Goal: Obtain resource: Download file/media

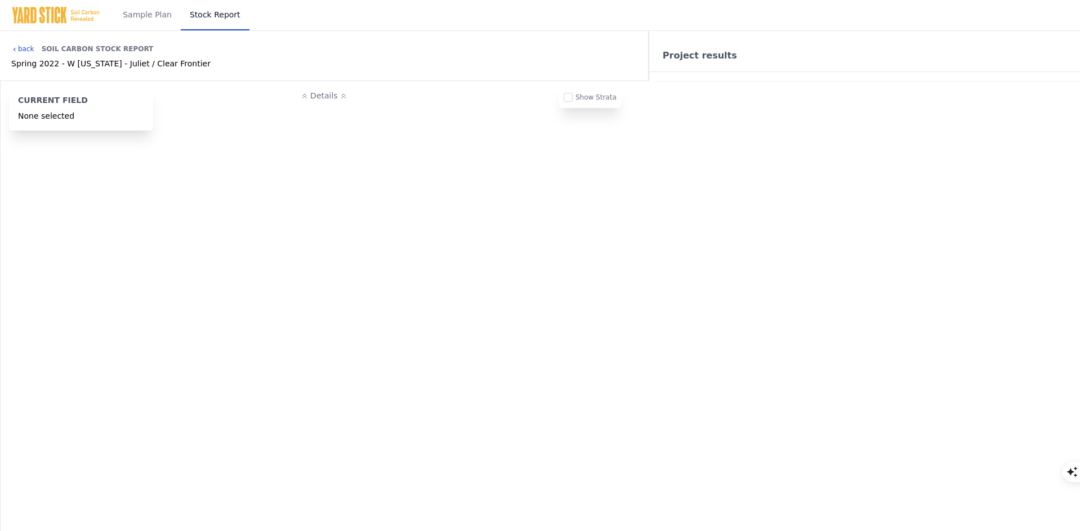
click at [28, 48] on link "back" at bounding box center [22, 48] width 23 height 9
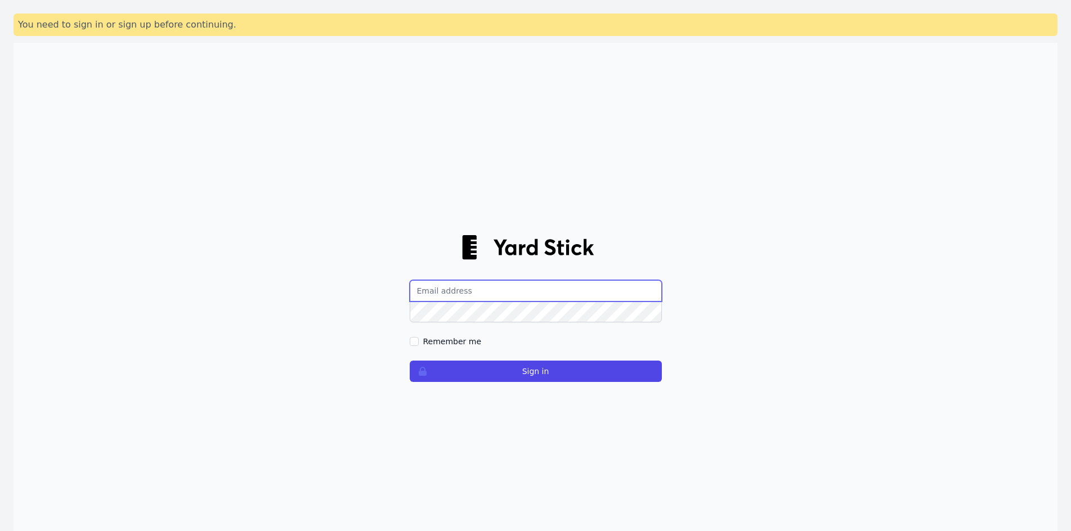
type input "[EMAIL_ADDRESS][DOMAIN_NAME]"
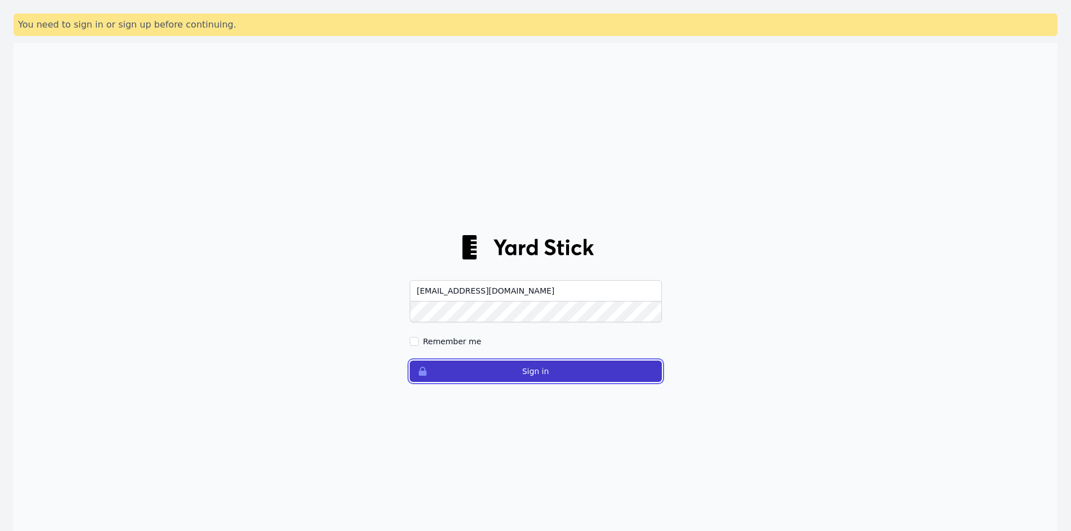
click at [535, 368] on button "Sign in" at bounding box center [536, 371] width 252 height 21
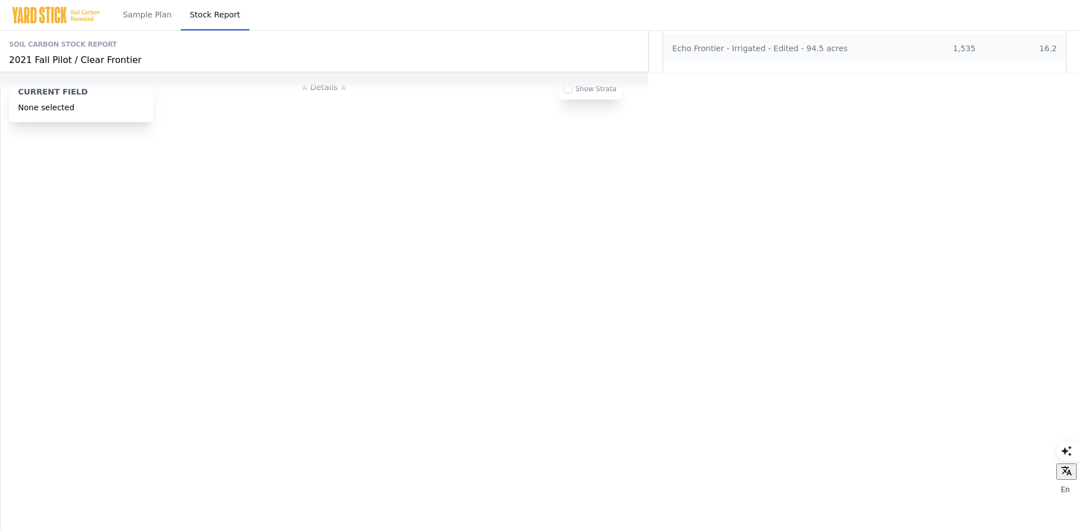
scroll to position [498, 0]
click at [321, 380] on span "View Map" at bounding box center [324, 377] width 52 height 11
click at [758, 324] on link "Bravo Frontier - Irrigated - Edited - 126.11 acres" at bounding box center [766, 323] width 189 height 9
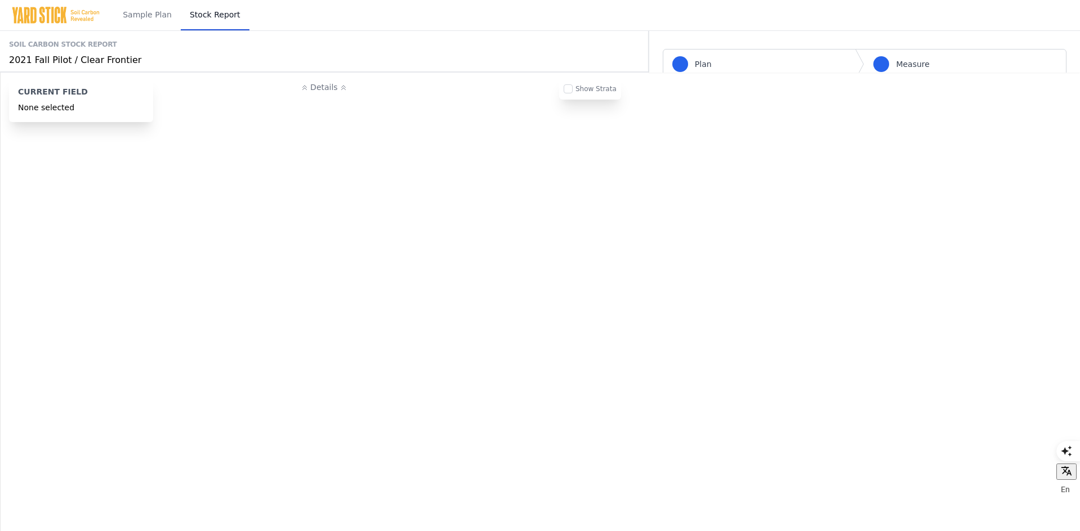
click at [326, 93] on button "Details" at bounding box center [324, 87] width 72 height 21
click at [322, 374] on span "View Map" at bounding box center [324, 377] width 52 height 11
click at [908, 351] on td "Bravo Frontier - Nonirrigated - Edited - 36.65 acres" at bounding box center [796, 352] width 266 height 29
click at [134, 17] on link "Sample Plan" at bounding box center [147, 15] width 67 height 30
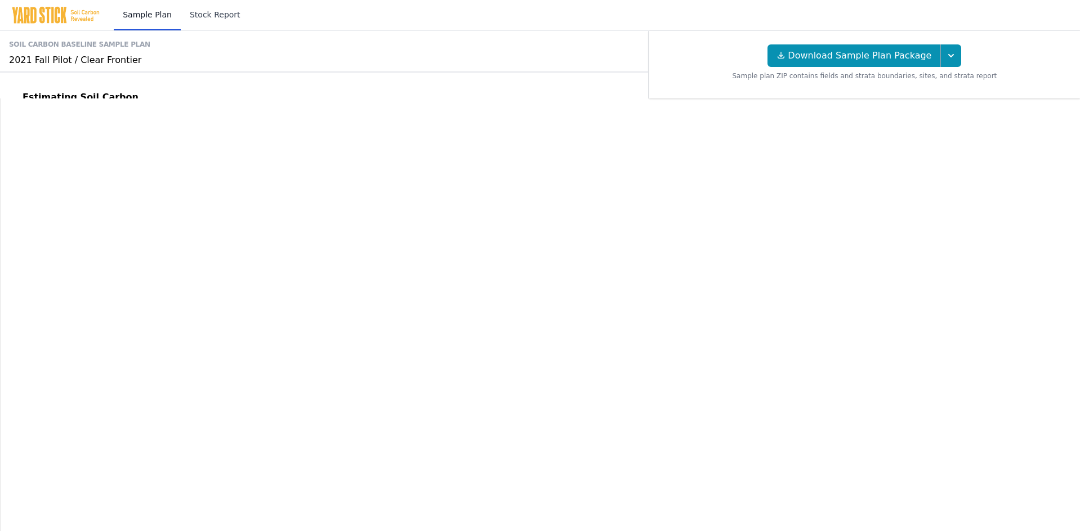
click at [208, 16] on link "Stock Report" at bounding box center [215, 15] width 69 height 30
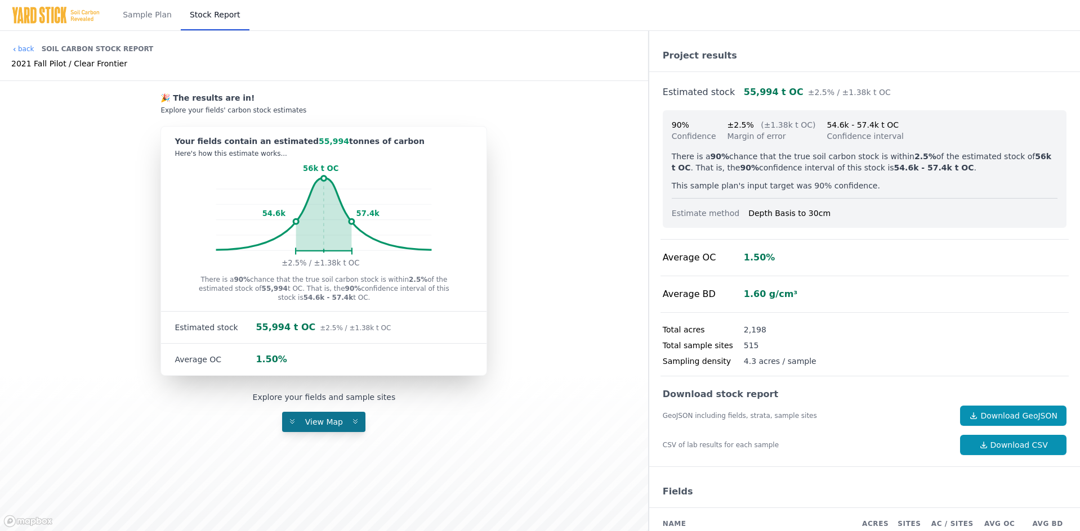
click at [322, 426] on span "View Map" at bounding box center [323, 422] width 51 height 9
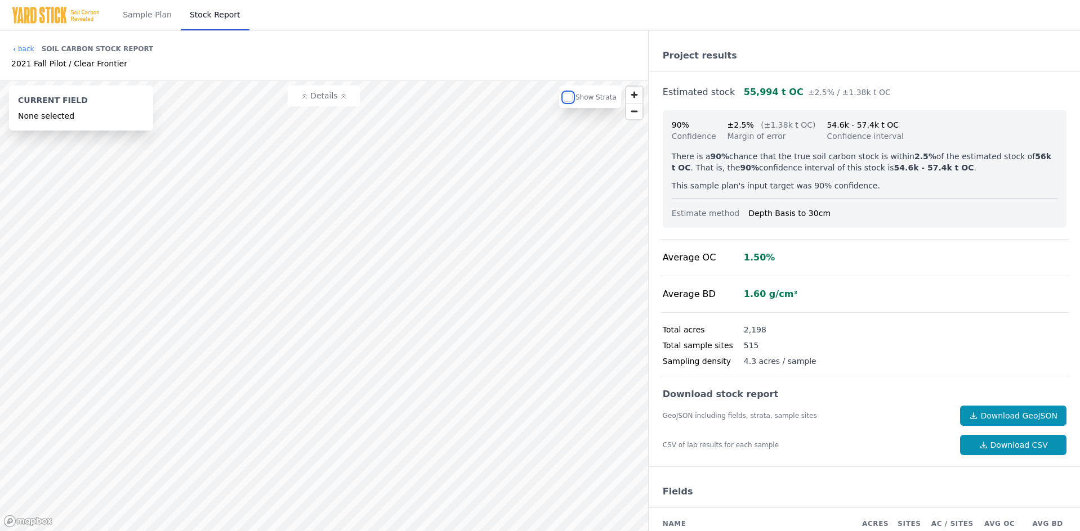
click at [572, 101] on input "checkbox" at bounding box center [567, 97] width 9 height 9
checkbox input "true"
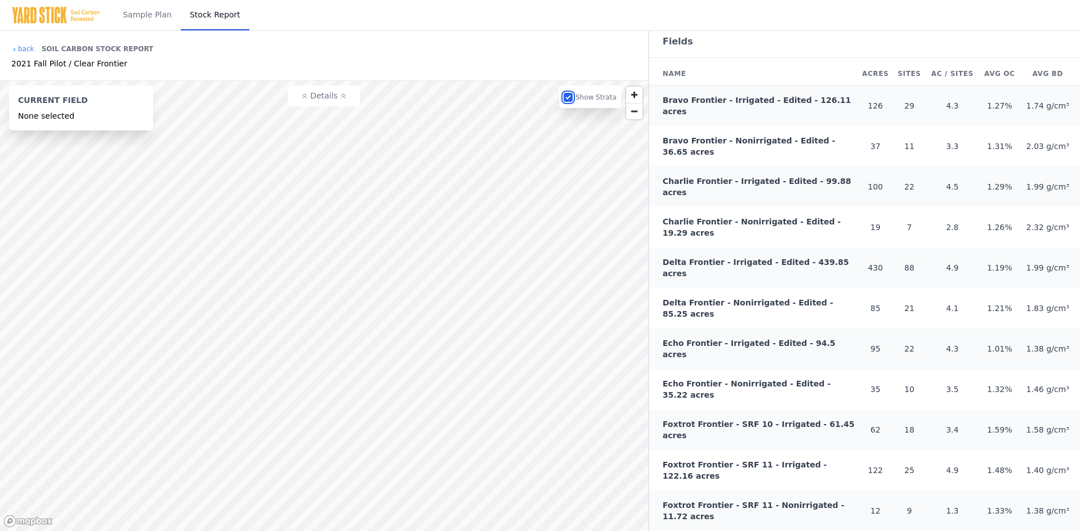
scroll to position [225, 0]
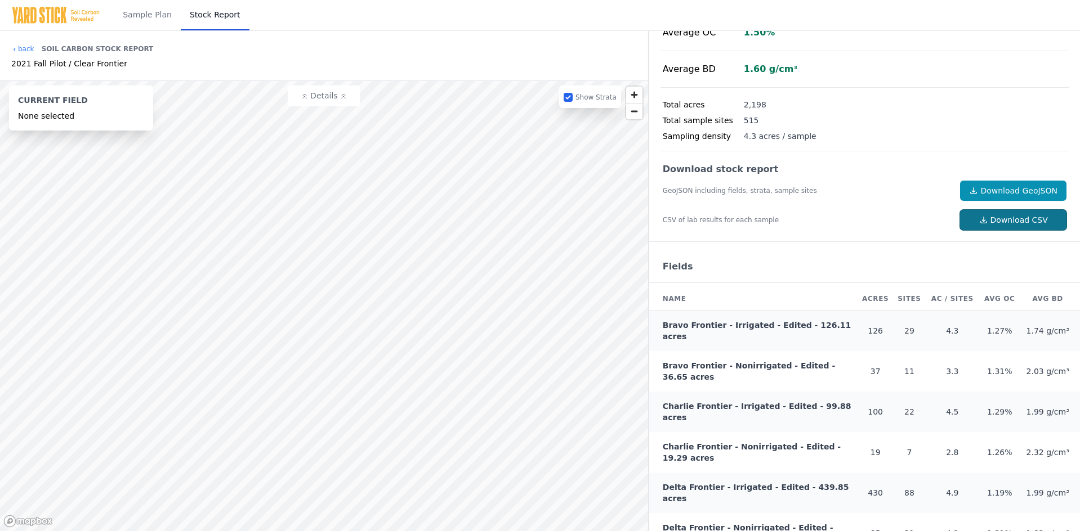
click at [987, 217] on link "Download CSV" at bounding box center [1013, 220] width 106 height 20
click at [1002, 186] on link "Download GeoJSON" at bounding box center [1013, 191] width 106 height 20
click at [25, 46] on link "back" at bounding box center [22, 48] width 23 height 9
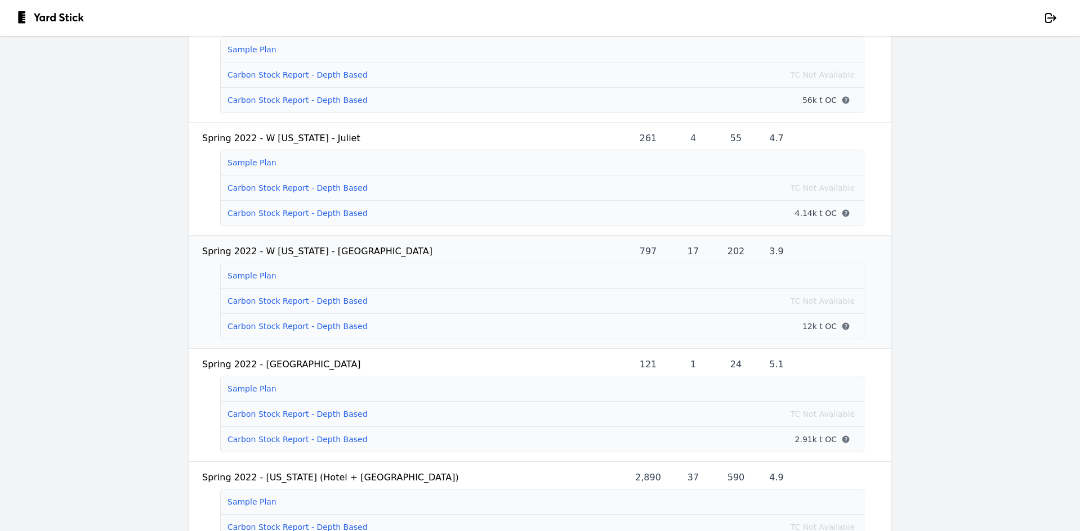
scroll to position [675, 0]
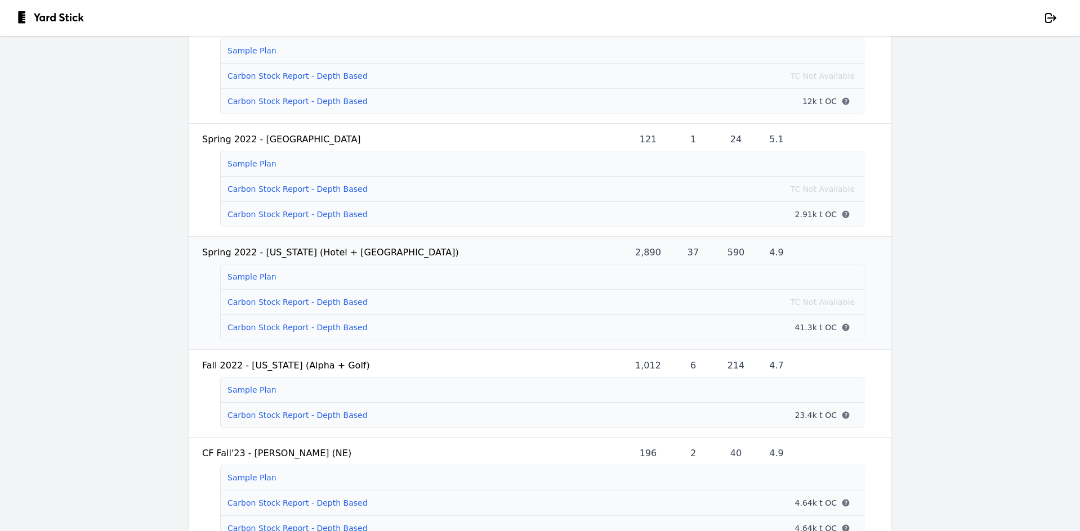
click at [240, 281] on link "Sample Plan" at bounding box center [251, 276] width 49 height 9
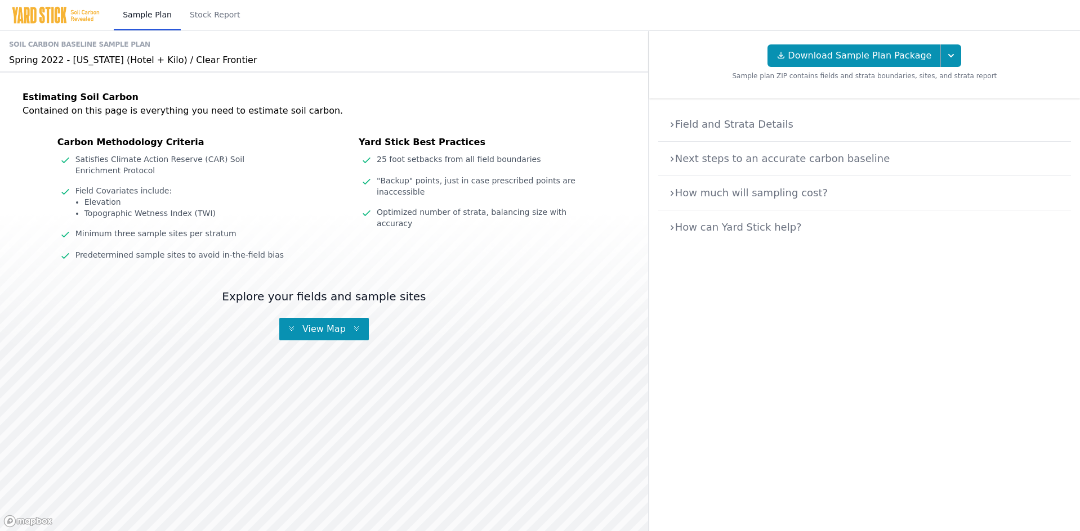
click at [331, 326] on span "View Map" at bounding box center [324, 329] width 52 height 11
click at [688, 127] on summary "Field and Strata Details" at bounding box center [864, 125] width 395 height 16
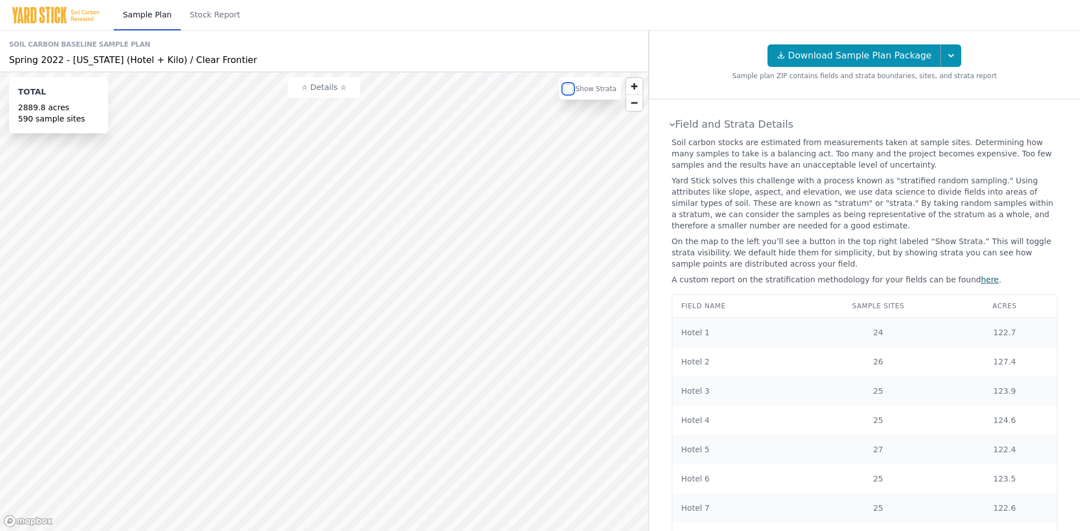
click at [572, 93] on input "checkbox" at bounding box center [567, 88] width 9 height 9
checkbox input "true"
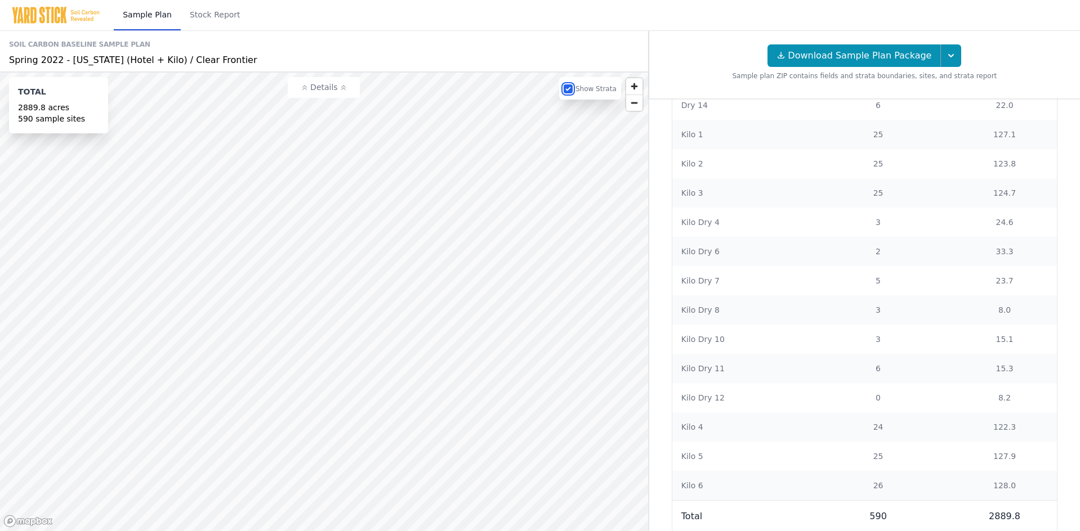
scroll to position [1028, 0]
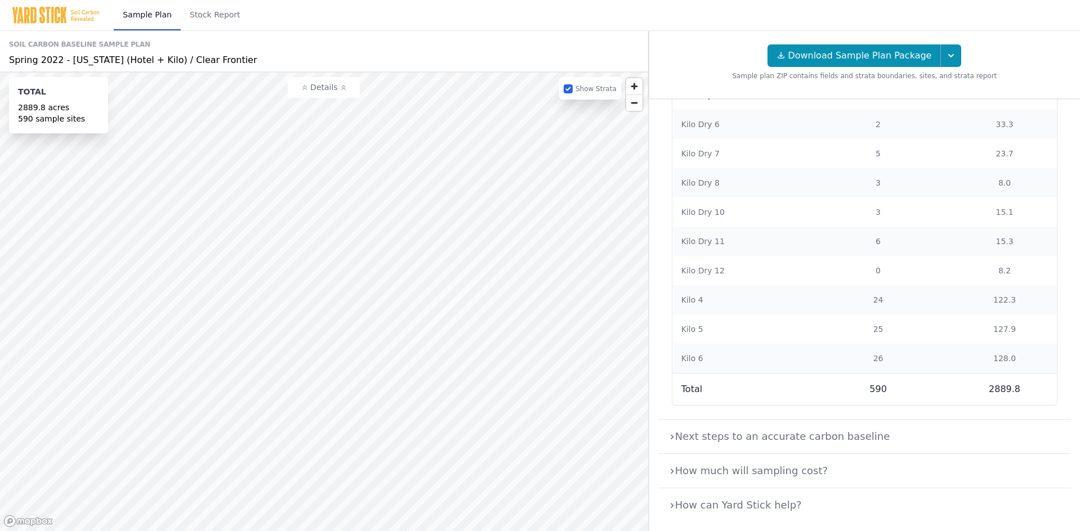
click at [692, 436] on summary "Next steps to an accurate carbon baseline" at bounding box center [864, 437] width 395 height 16
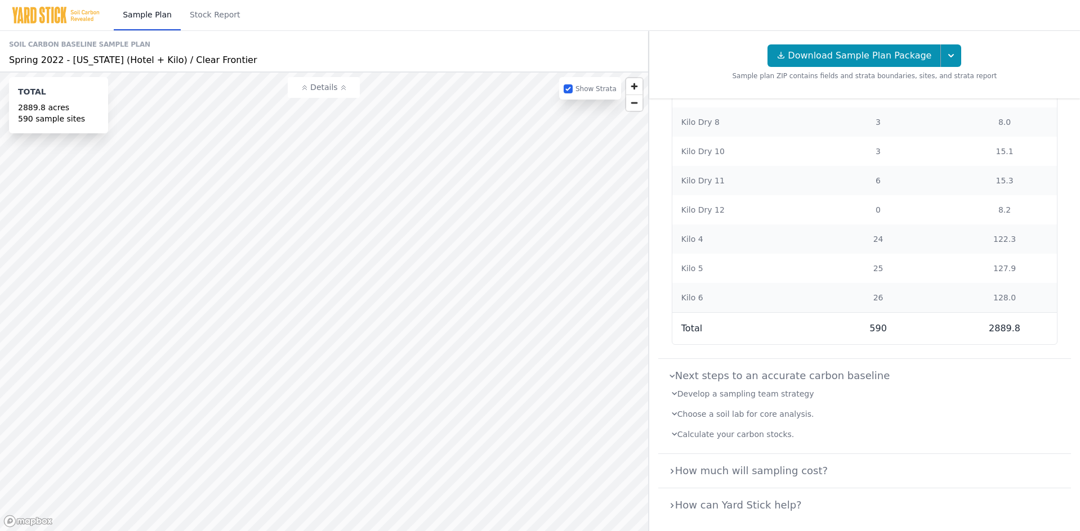
scroll to position [0, 0]
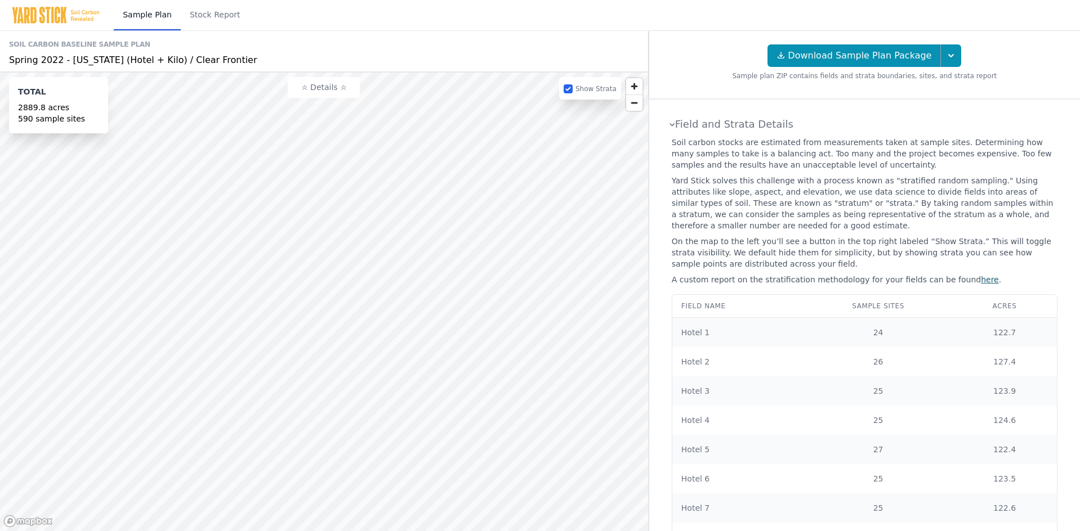
click at [82, 60] on div "Spring 2022 - Texas (Hotel + Kilo) / Clear Frontier" at bounding box center [324, 60] width 630 height 14
click at [341, 88] on icon at bounding box center [343, 87] width 7 height 7
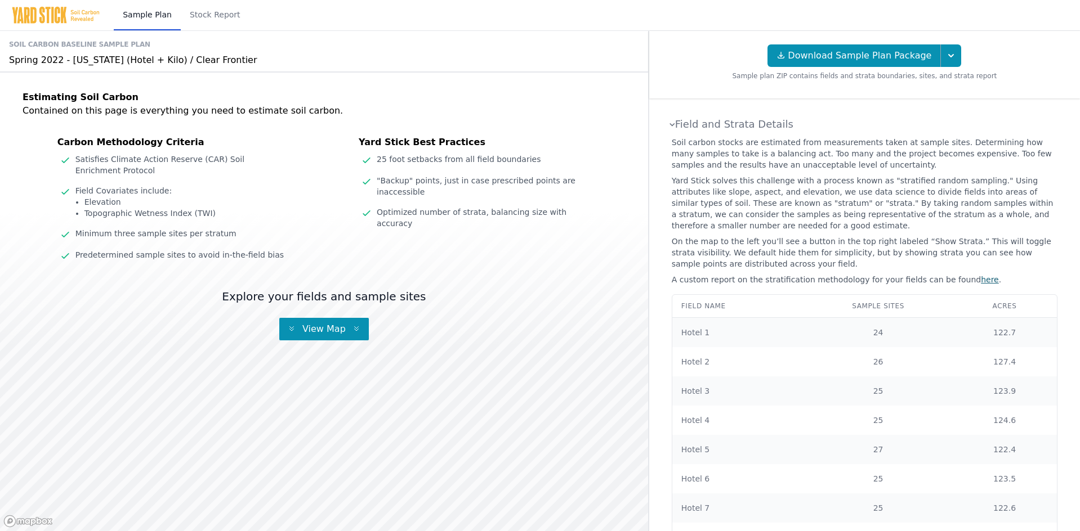
click at [330, 328] on span "View Map" at bounding box center [324, 329] width 52 height 11
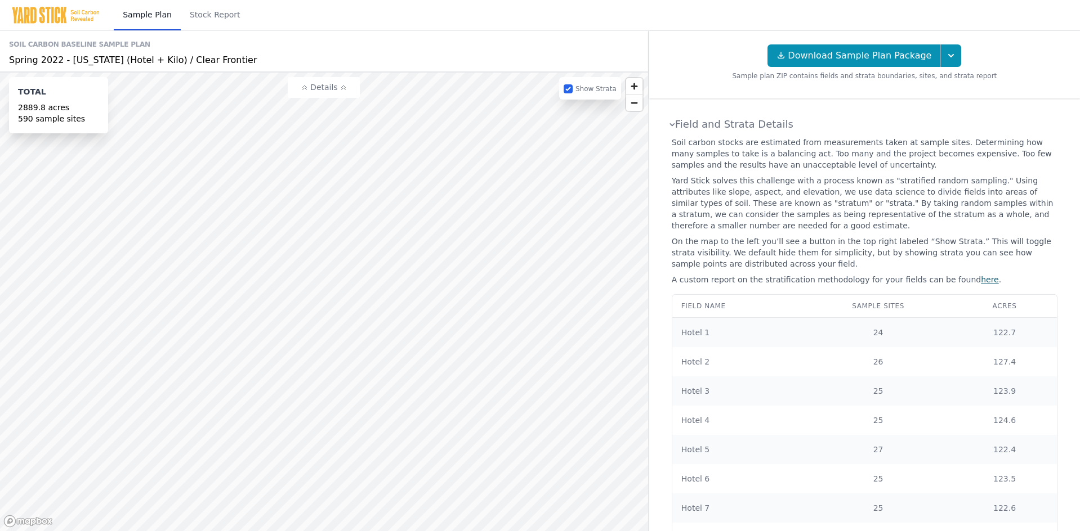
click at [28, 61] on div "Spring 2022 - Texas (Hotel + Kilo) / Clear Frontier" at bounding box center [324, 60] width 630 height 14
click at [213, 14] on link "Stock Report" at bounding box center [215, 15] width 69 height 30
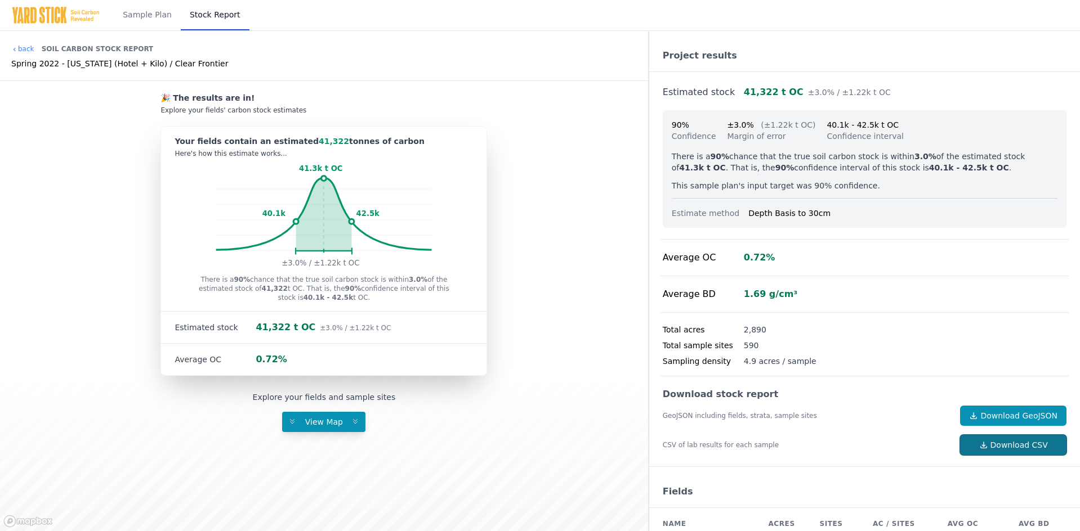
click at [995, 448] on link "Download CSV" at bounding box center [1013, 445] width 106 height 20
click at [1005, 415] on link "Download GeoJSON" at bounding box center [1013, 416] width 106 height 20
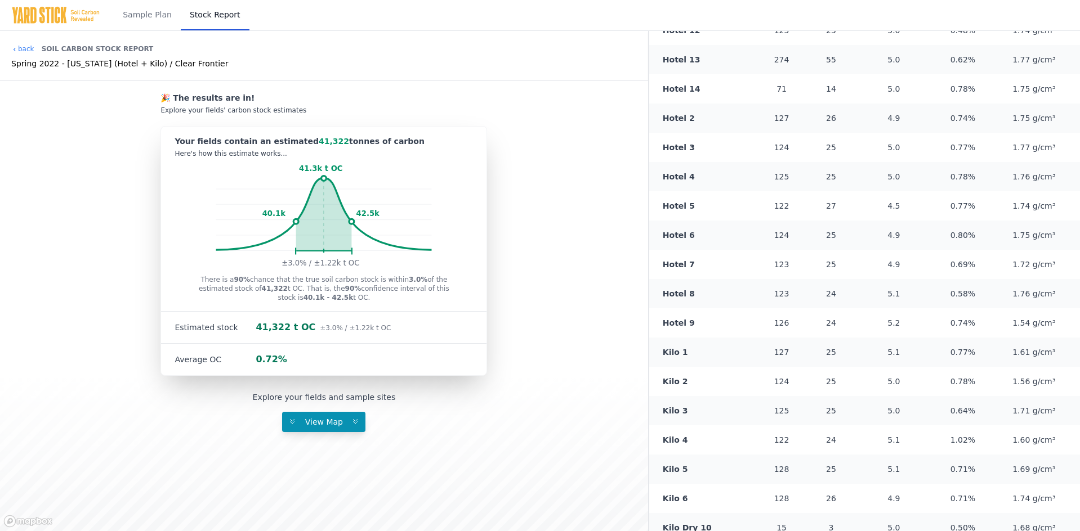
scroll to position [1087, 0]
